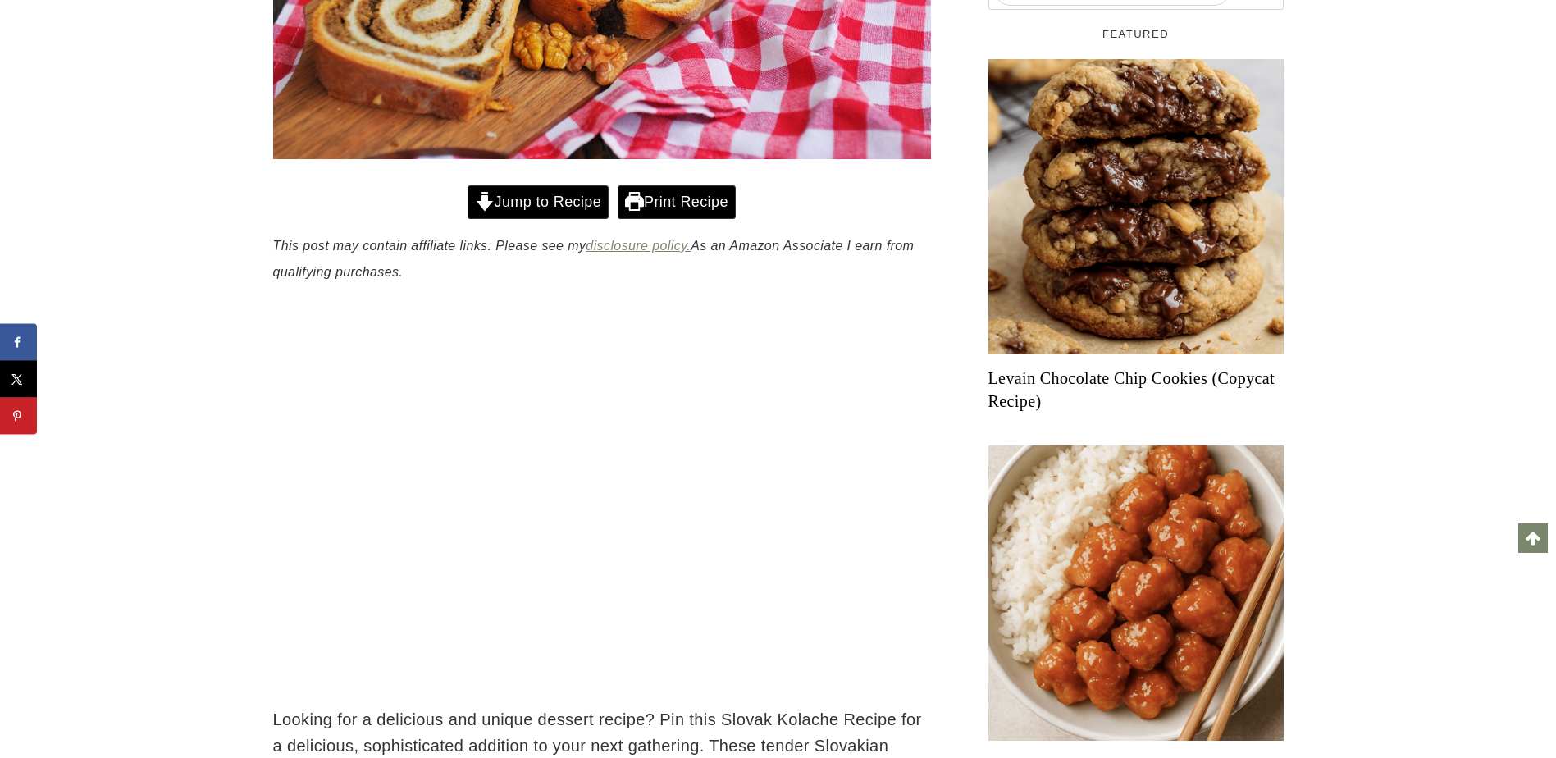
scroll to position [645, 0]
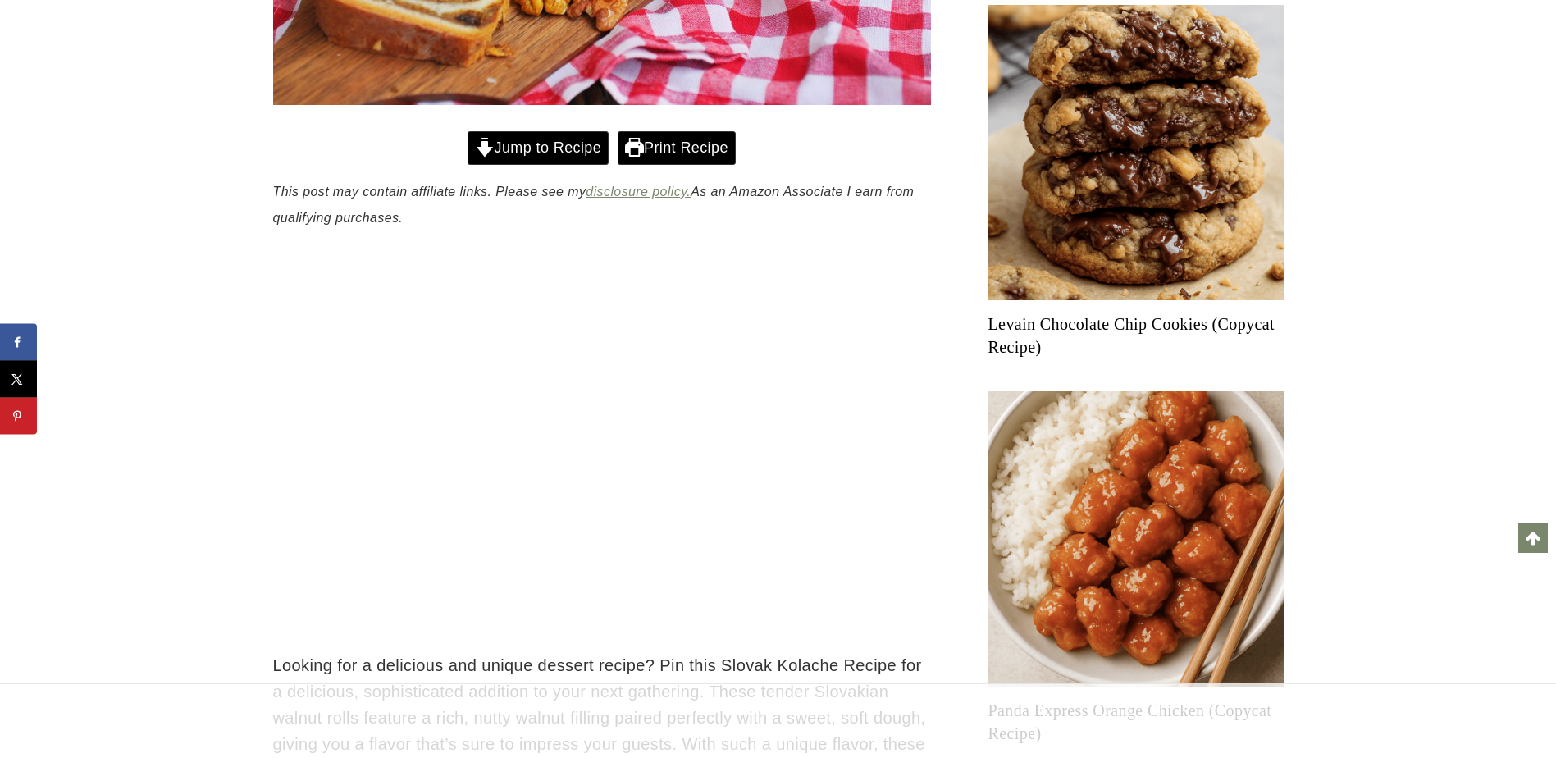
click at [575, 165] on link "Jump to Recipe" at bounding box center [537, 148] width 141 height 34
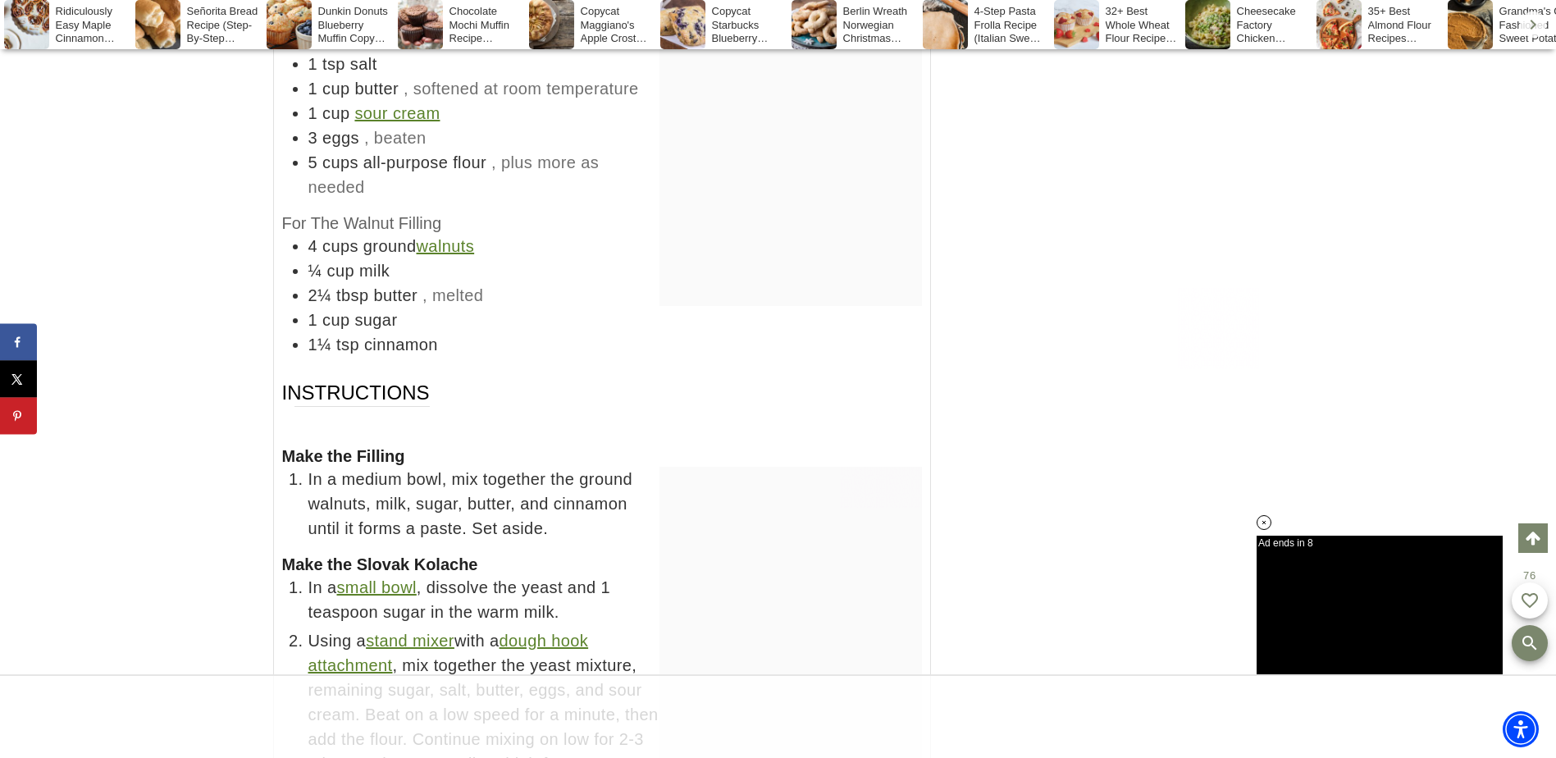
scroll to position [9838, 0]
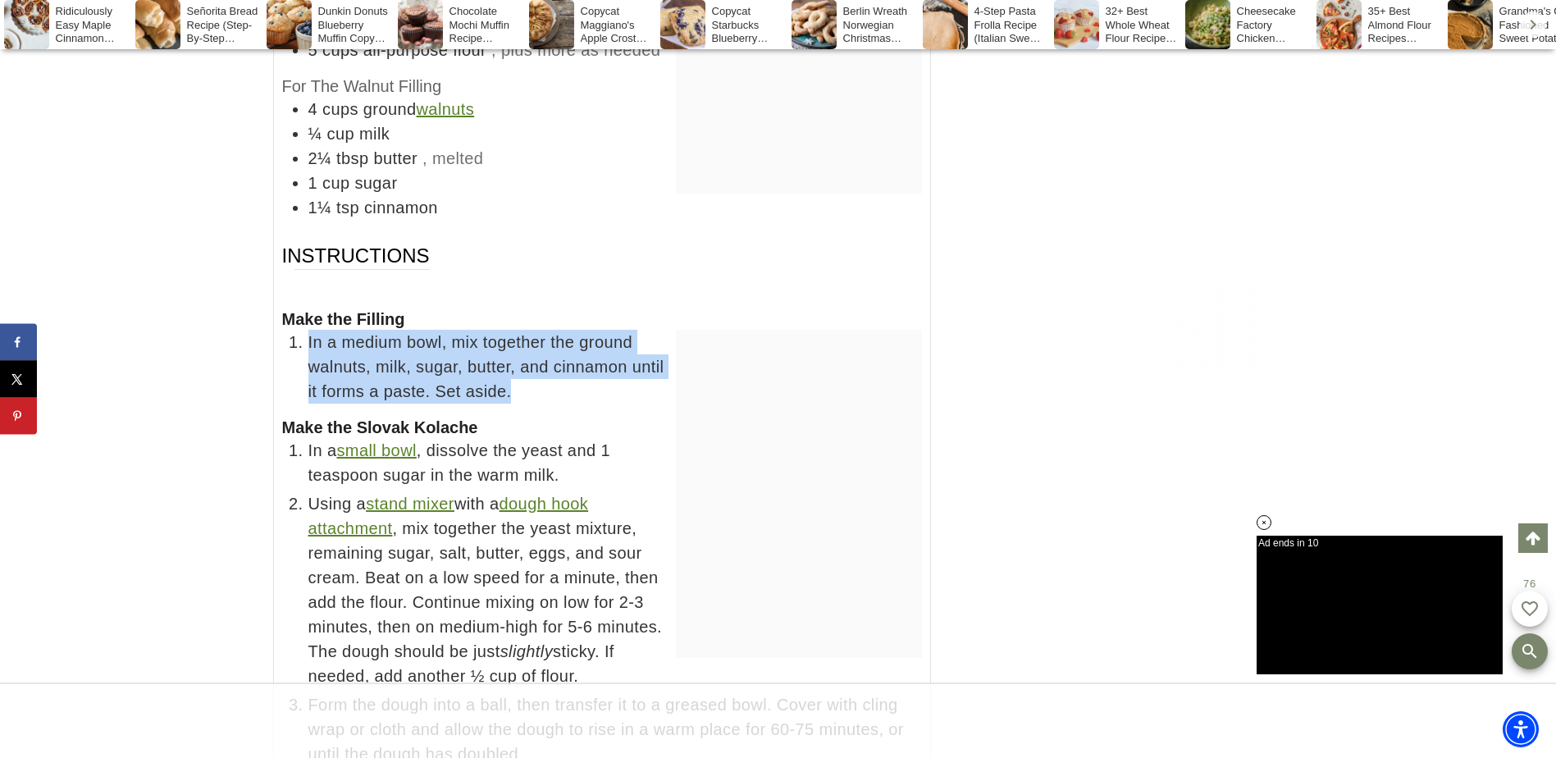
drag, startPoint x: 308, startPoint y: 345, endPoint x: 652, endPoint y: 388, distance: 347.0
click at [652, 388] on span "In a medium bowl, mix together the ground walnuts, milk, sugar, butter, and cin…" at bounding box center [614, 367] width 613 height 74
copy span "In a medium bowl, mix together the ground walnuts, milk, sugar, butter, and cin…"
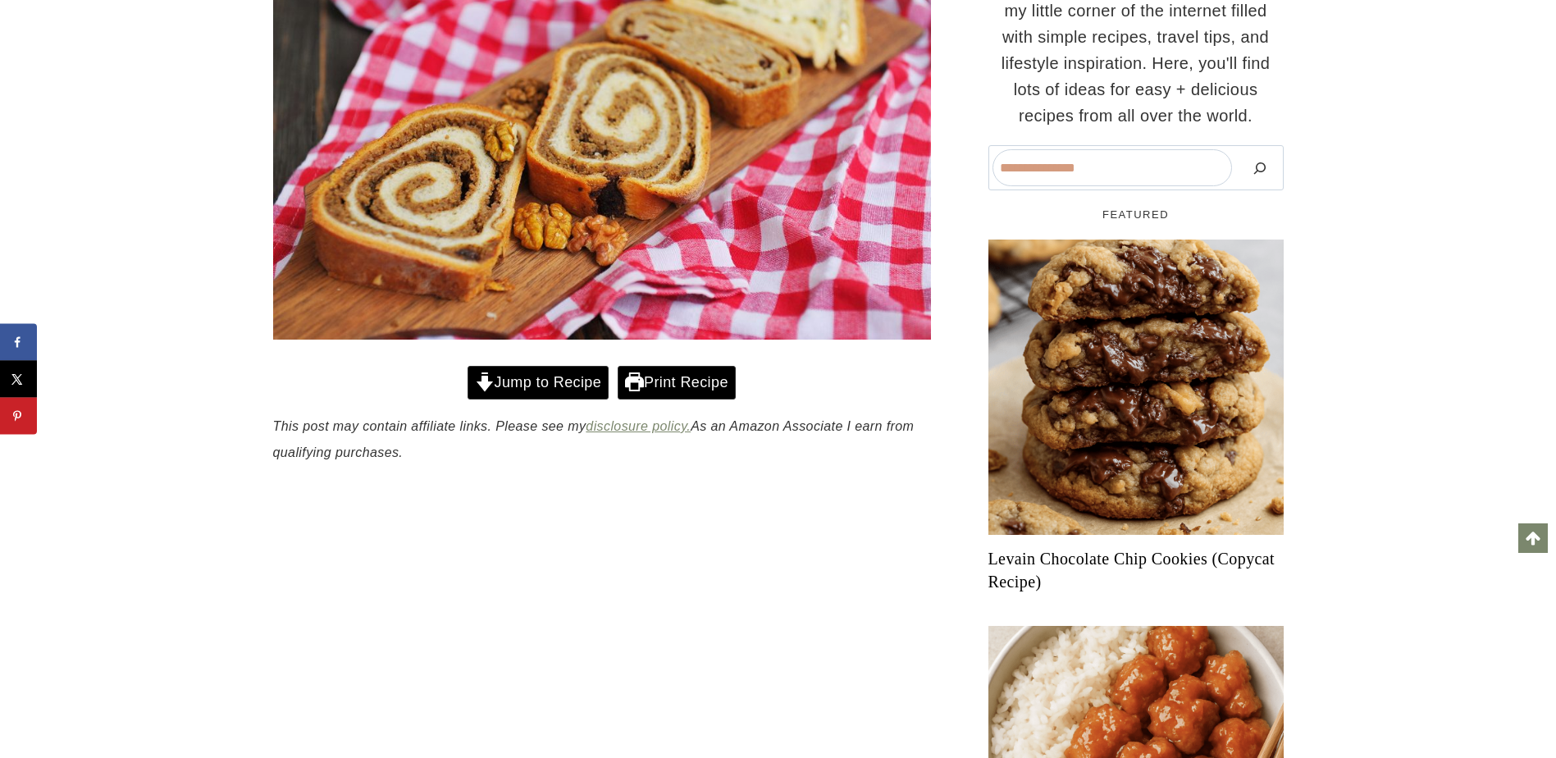
scroll to position [410, 0]
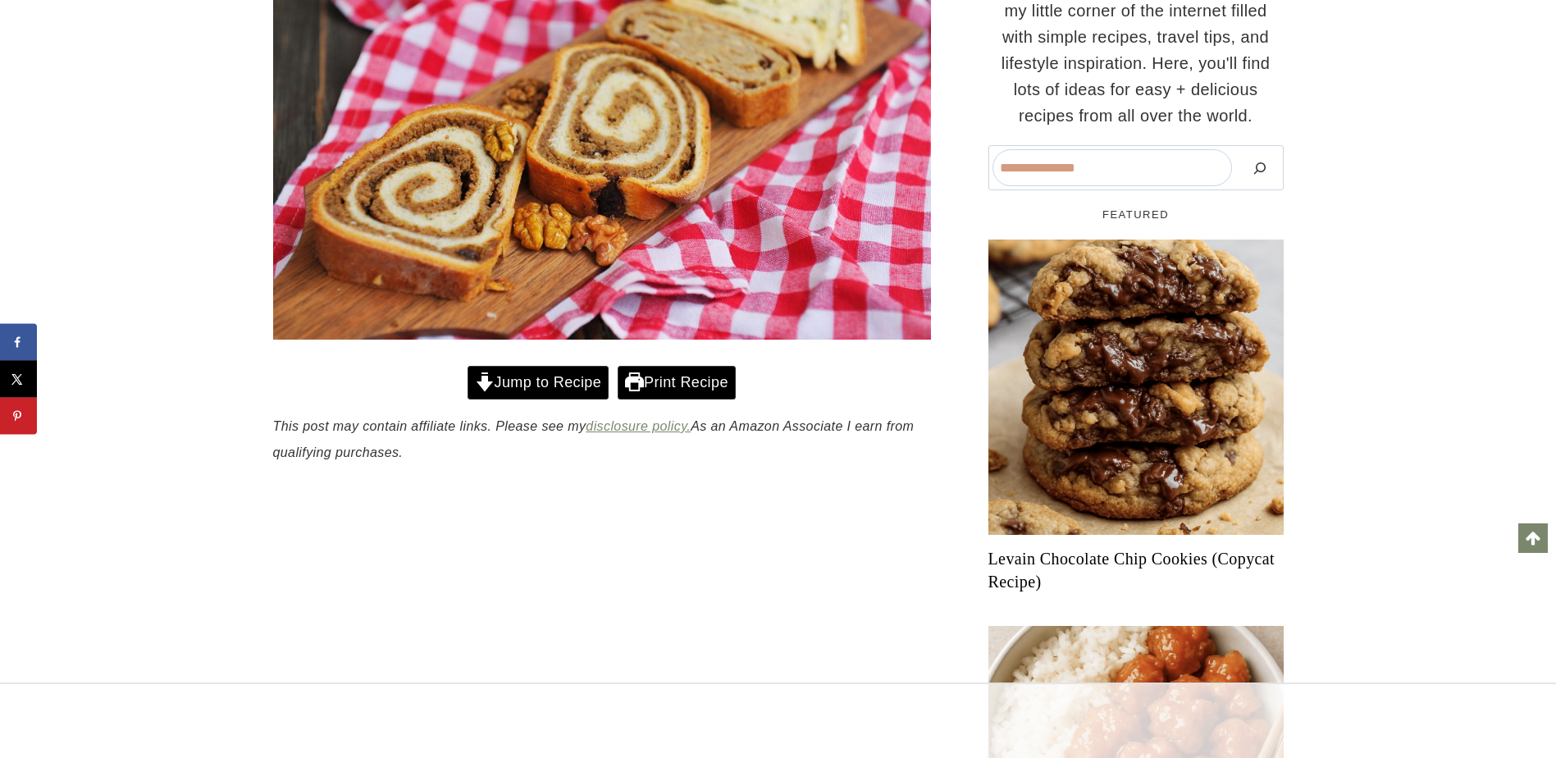
click at [555, 399] on link "Jump to Recipe" at bounding box center [537, 383] width 141 height 34
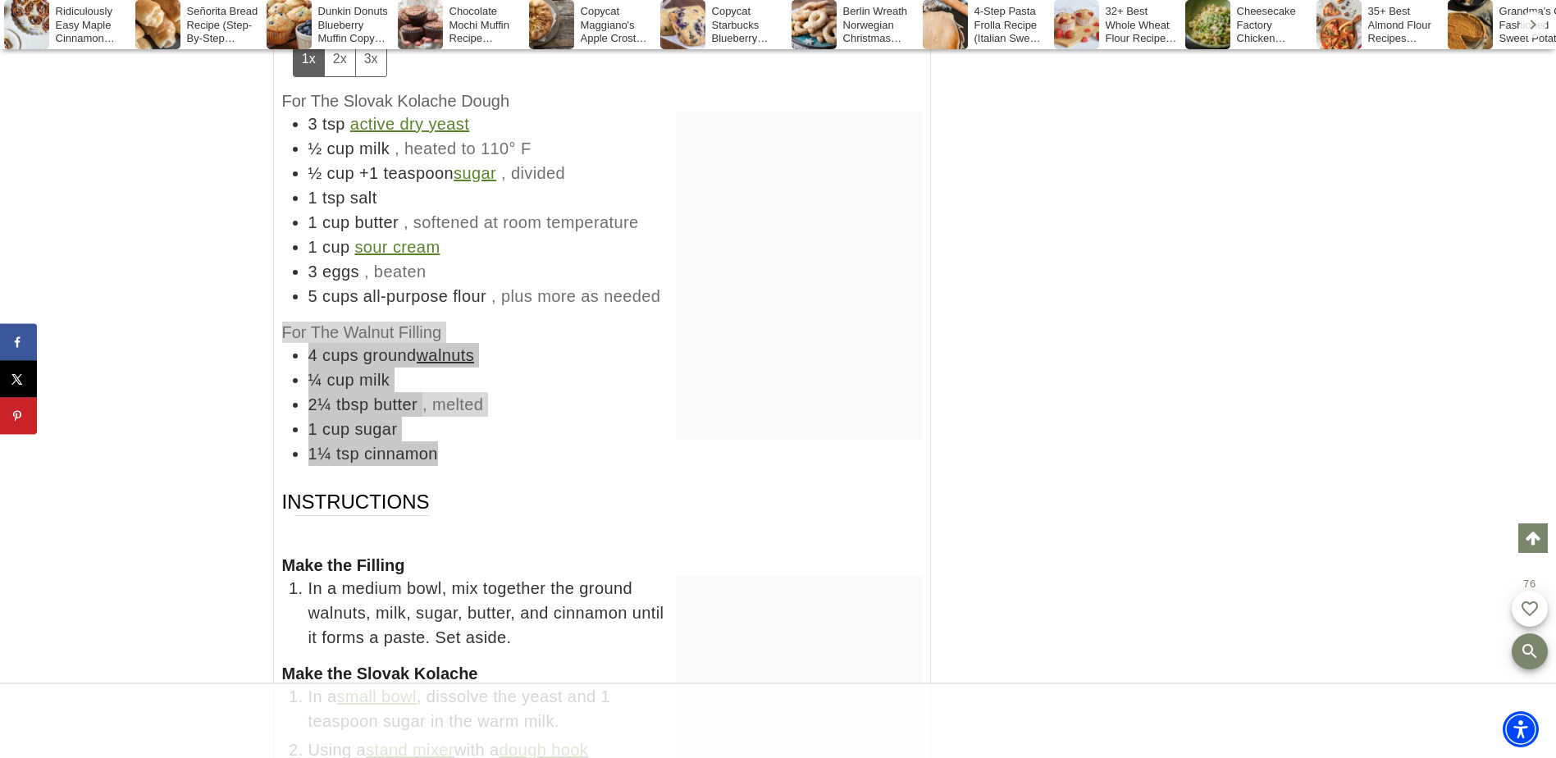
drag, startPoint x: 283, startPoint y: 328, endPoint x: 487, endPoint y: 450, distance: 238.0
click at [487, 450] on div "For The Walnut Filling 4 cups ground walnuts ¼ cup milk 2¼ tbsp butter , melted…" at bounding box center [602, 393] width 640 height 144
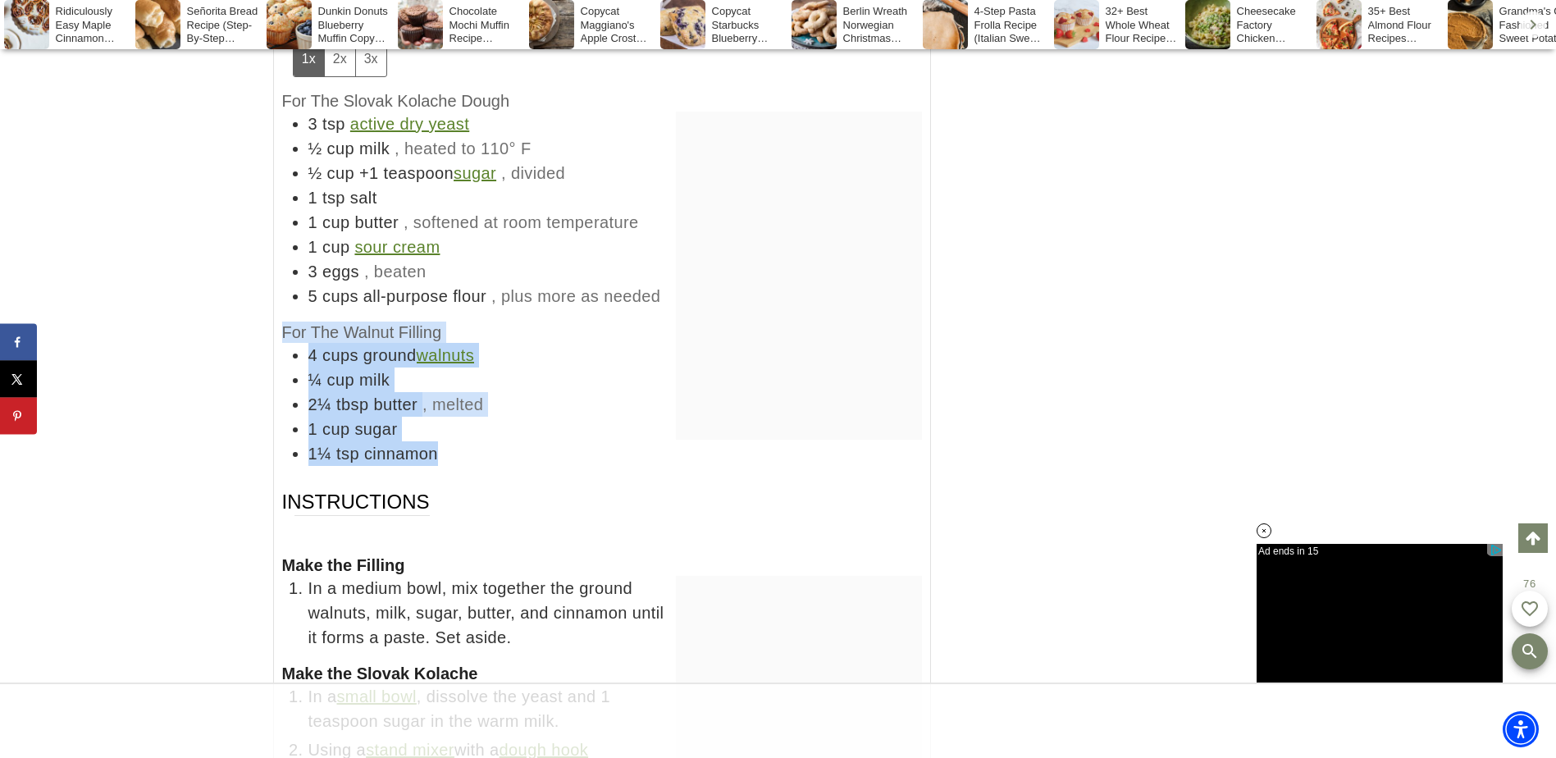
drag, startPoint x: 487, startPoint y: 450, endPoint x: 481, endPoint y: 440, distance: 12.1
click at [481, 441] on li "1¼ tsp cinnamon" at bounding box center [614, 453] width 613 height 25
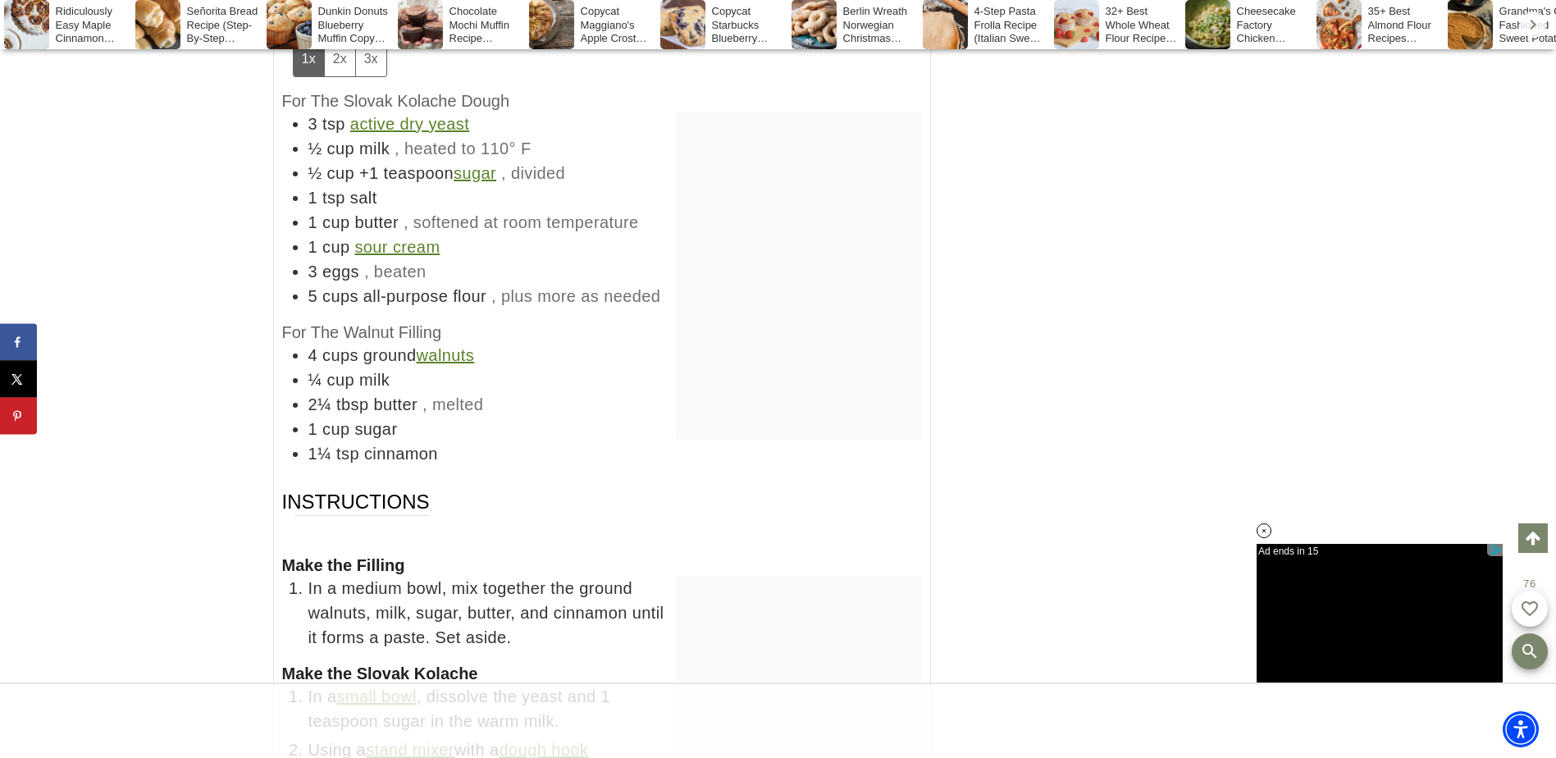
click at [280, 327] on div "Slovak Kolache Recipe (Slovakian Walnut Roll) DWELL by Michelle Looking for a d…" at bounding box center [602, 435] width 658 height 2554
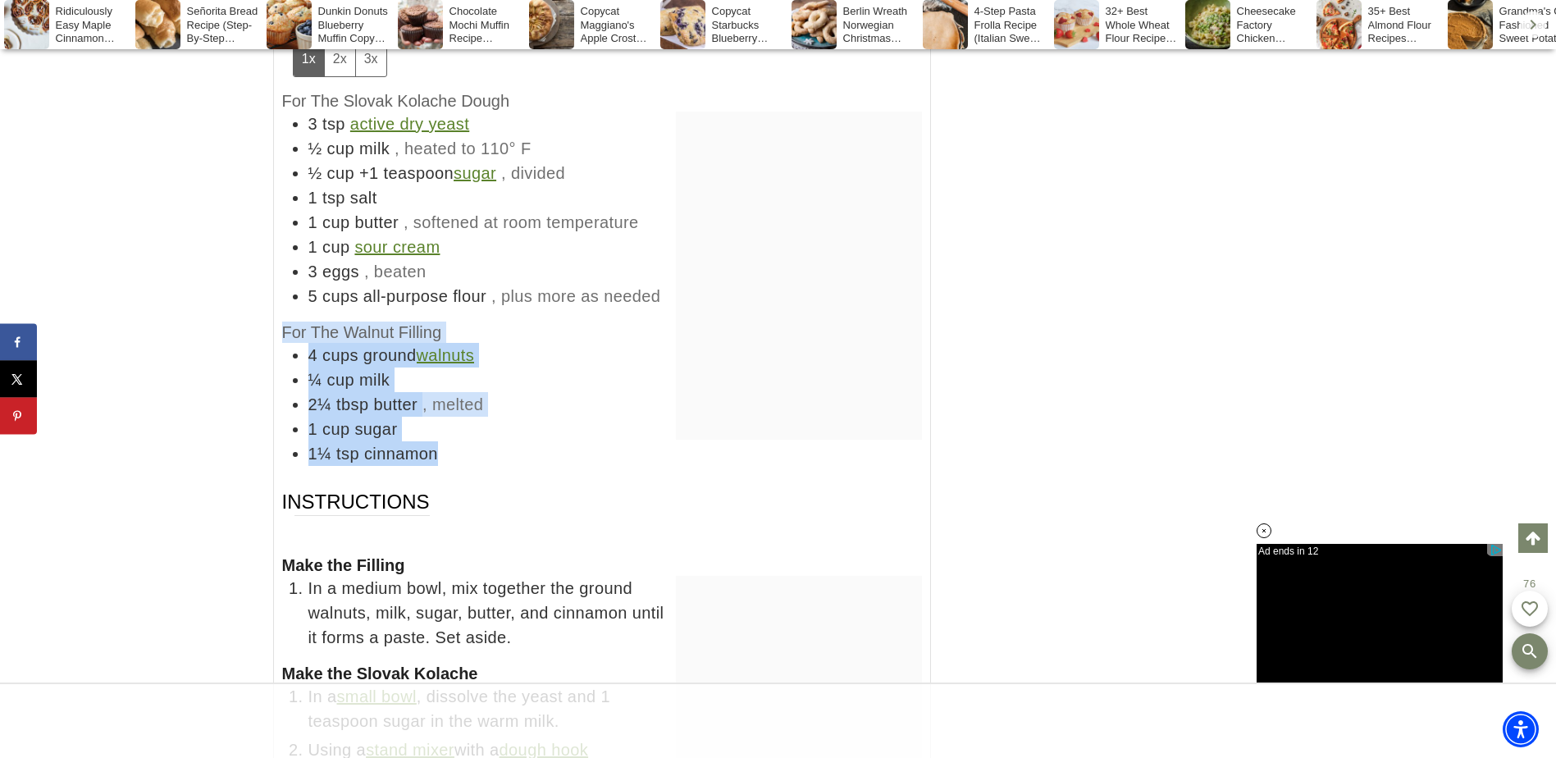
drag, startPoint x: 283, startPoint y: 326, endPoint x: 480, endPoint y: 444, distance: 229.1
click at [480, 444] on div "For The Walnut Filling 4 cups ground walnuts ¼ cup milk 2¼ tbsp butter , melted…" at bounding box center [602, 393] width 640 height 144
copy div "For The Walnut Filling 4 cups ground walnuts ¼ cup milk 2¼ tbsp butter , melted…"
